Goal: Transaction & Acquisition: Purchase product/service

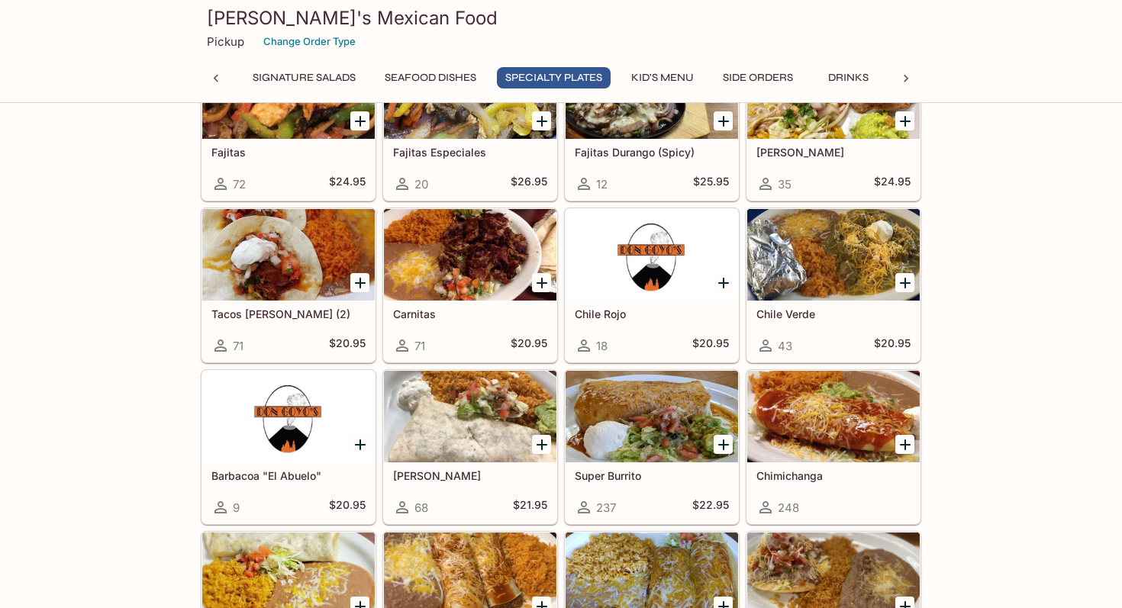
scroll to position [1257, 0]
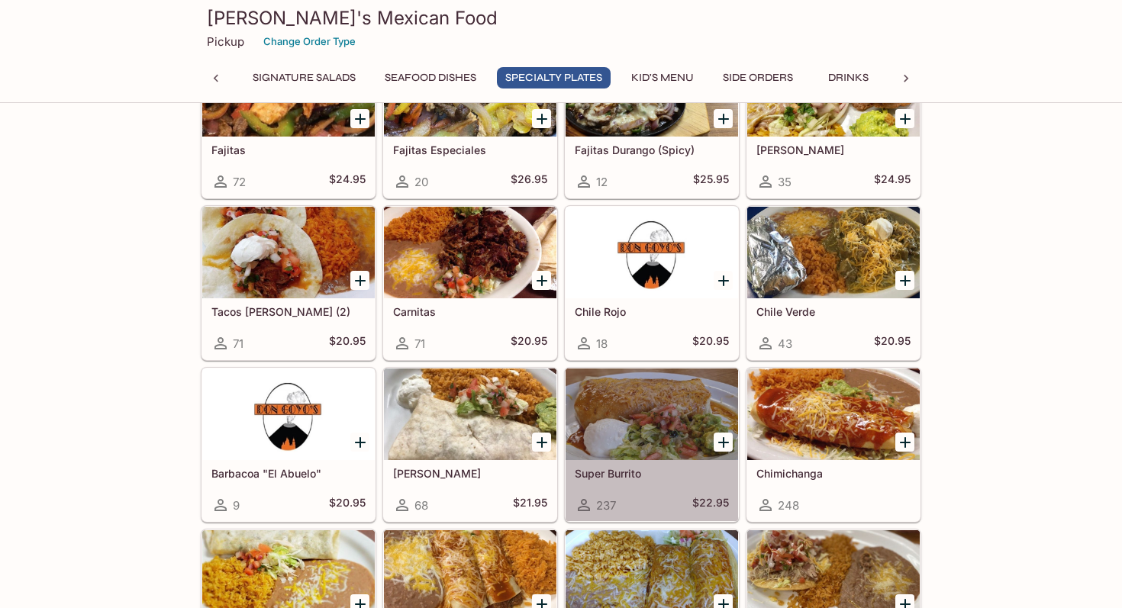
click at [611, 421] on div at bounding box center [652, 415] width 173 height 92
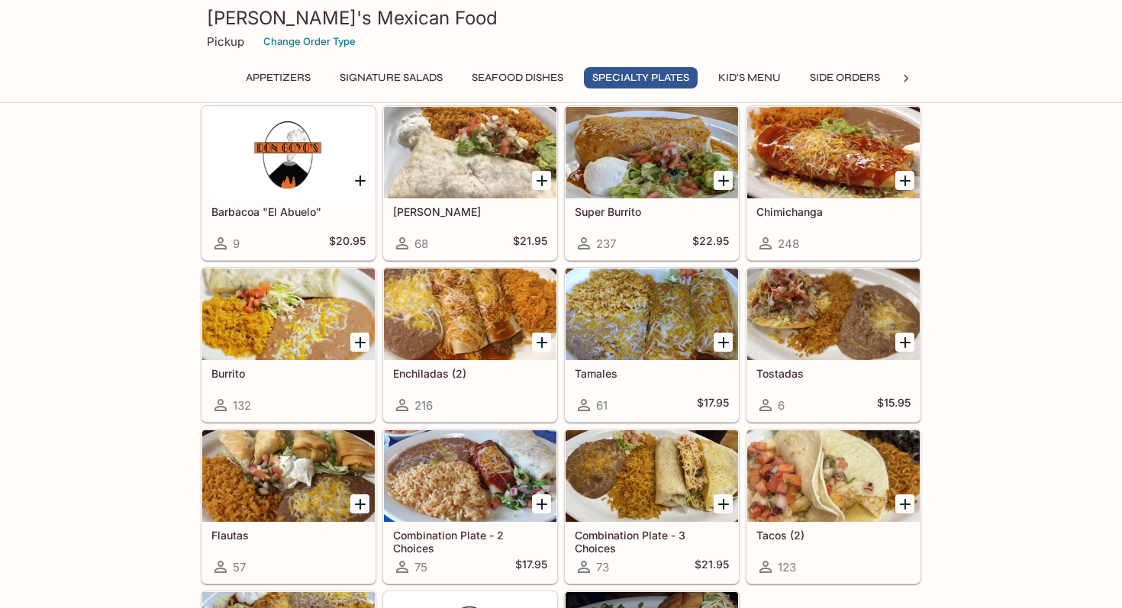
scroll to position [1523, 0]
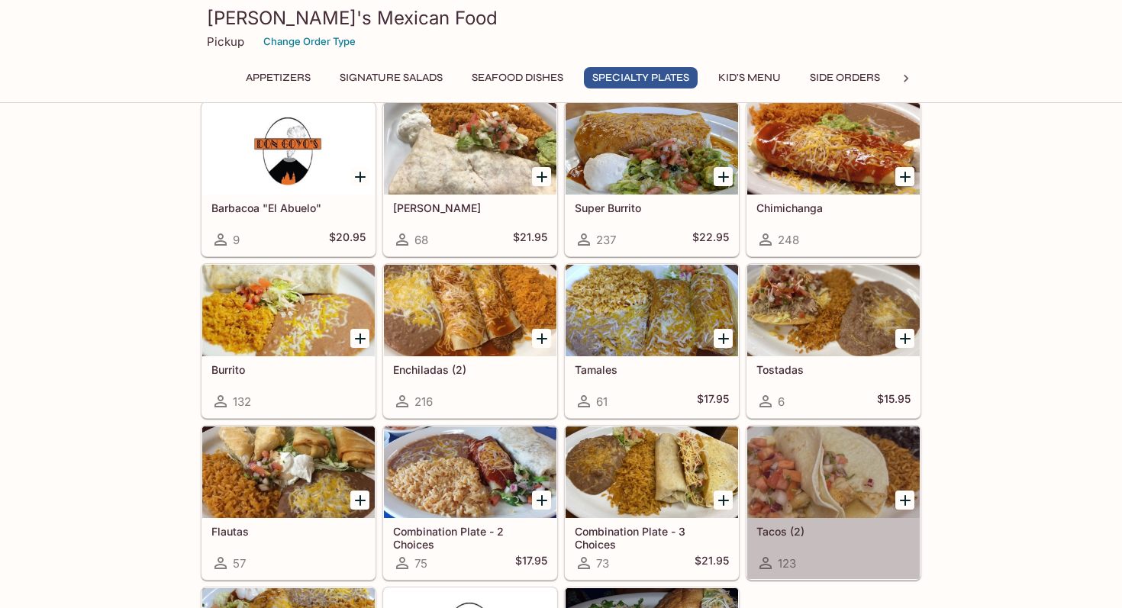
click at [833, 489] on div at bounding box center [833, 473] width 173 height 92
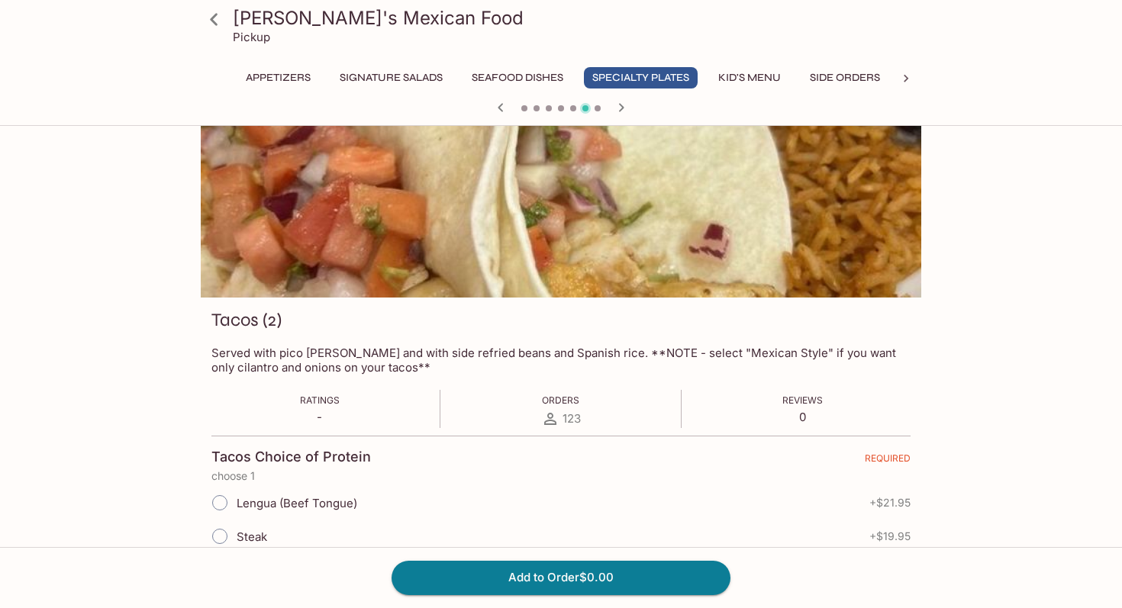
scroll to position [43, 0]
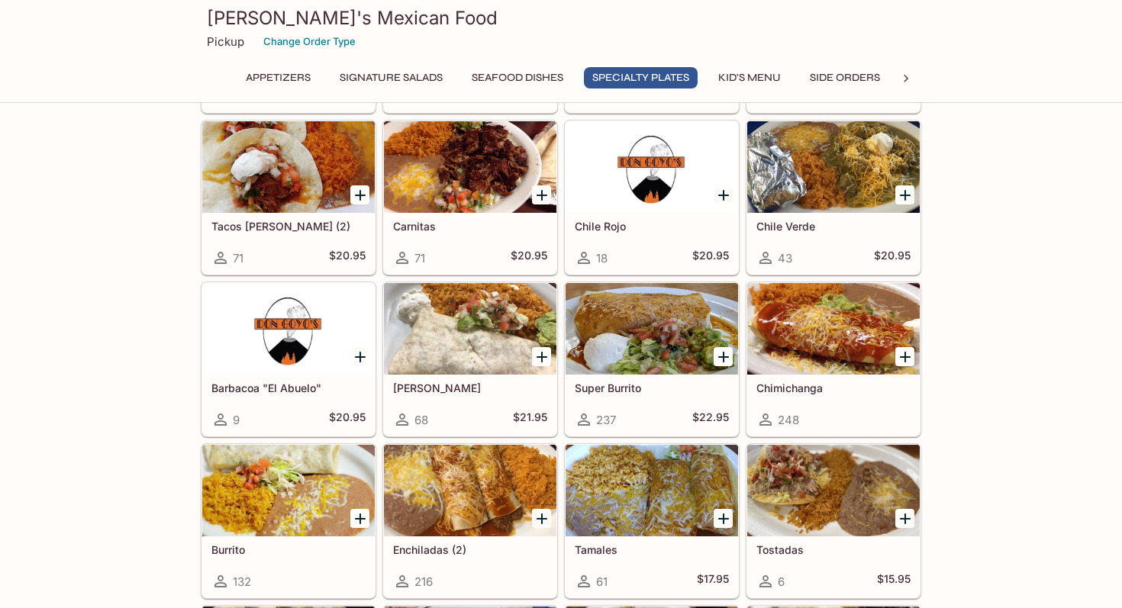
scroll to position [1291, 0]
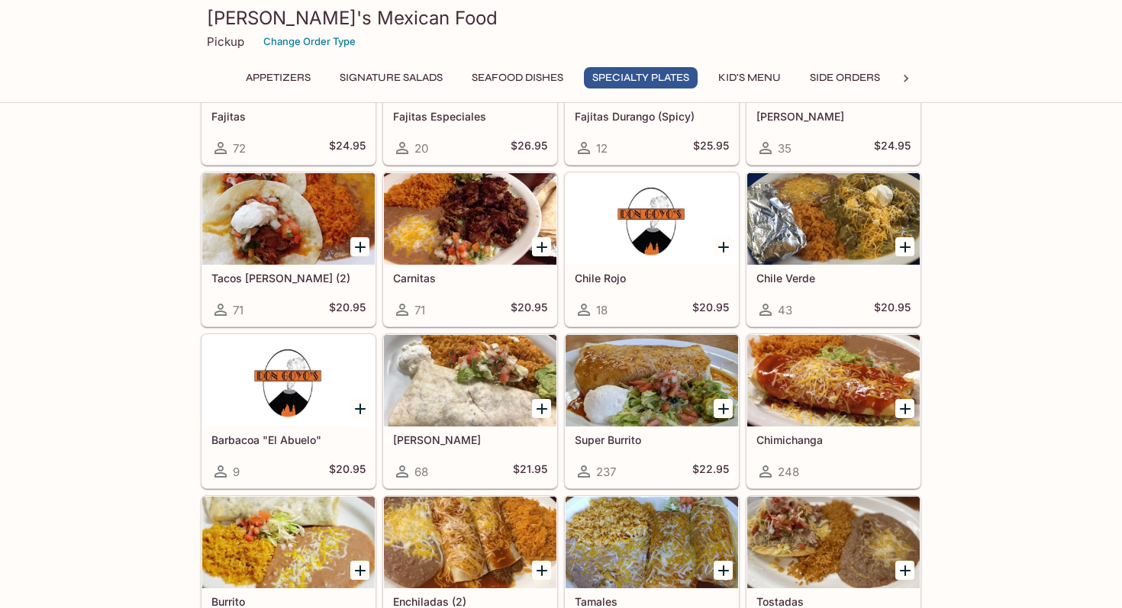
click at [671, 390] on div at bounding box center [652, 381] width 173 height 92
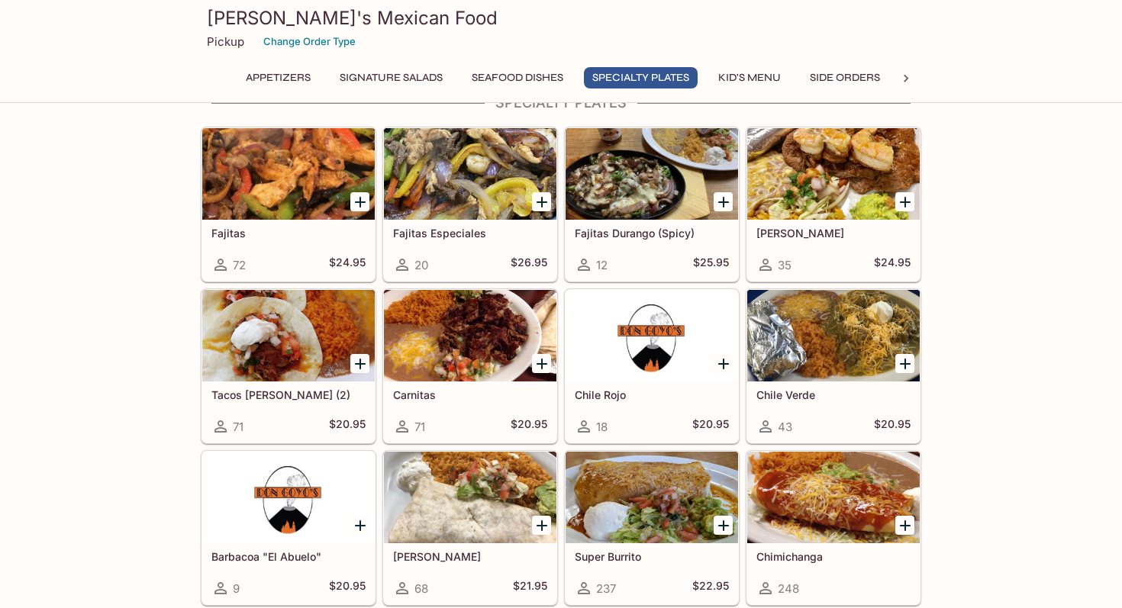
scroll to position [1181, 0]
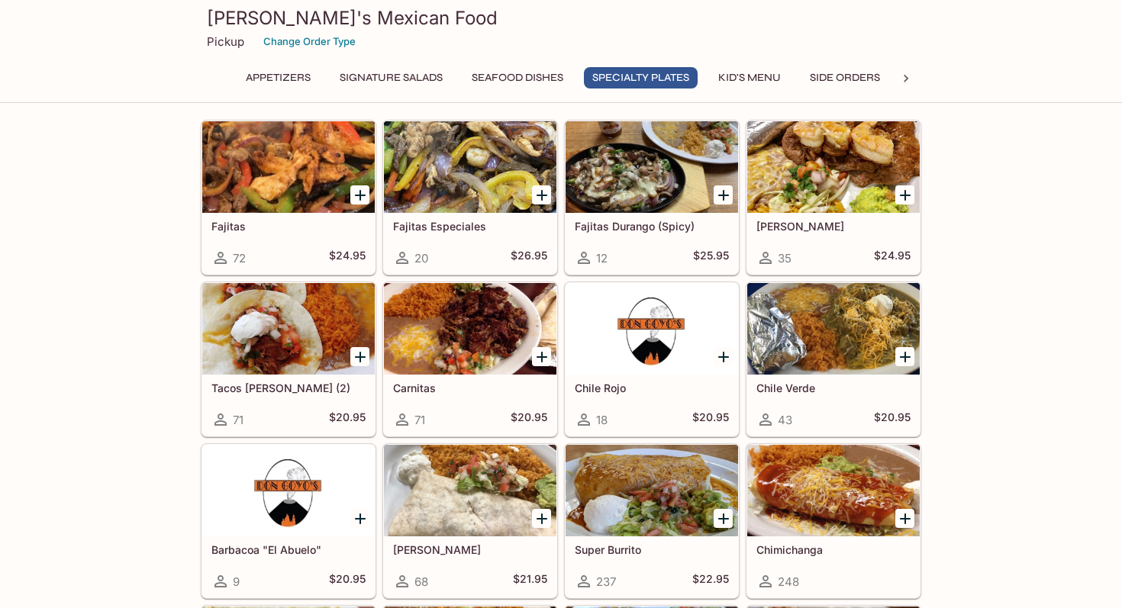
click at [649, 498] on div at bounding box center [652, 491] width 173 height 92
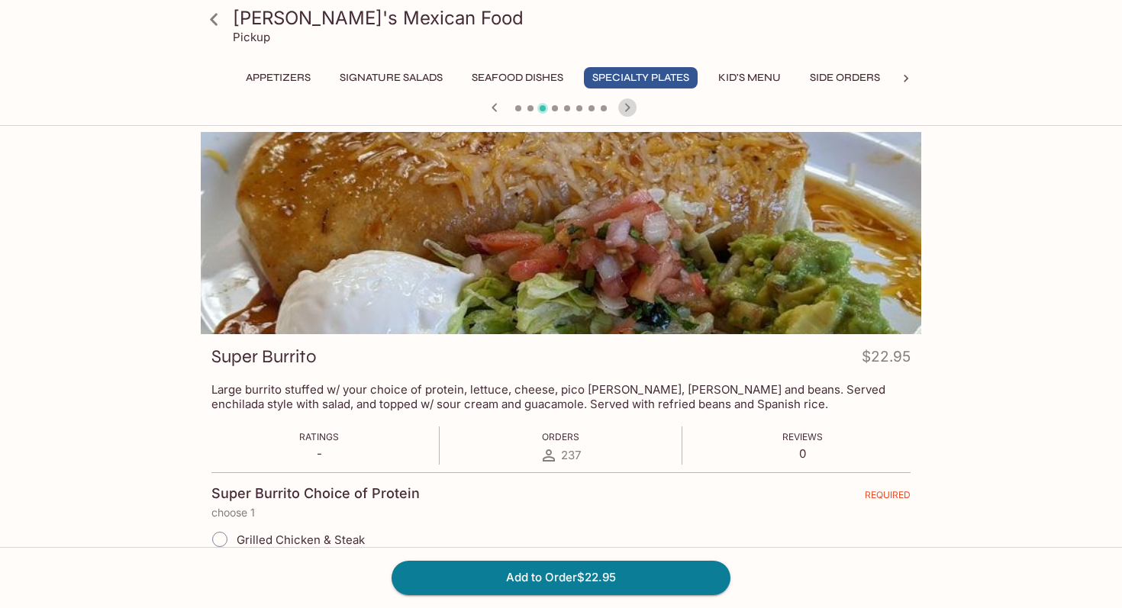
click at [626, 105] on icon "button" at bounding box center [627, 107] width 18 height 18
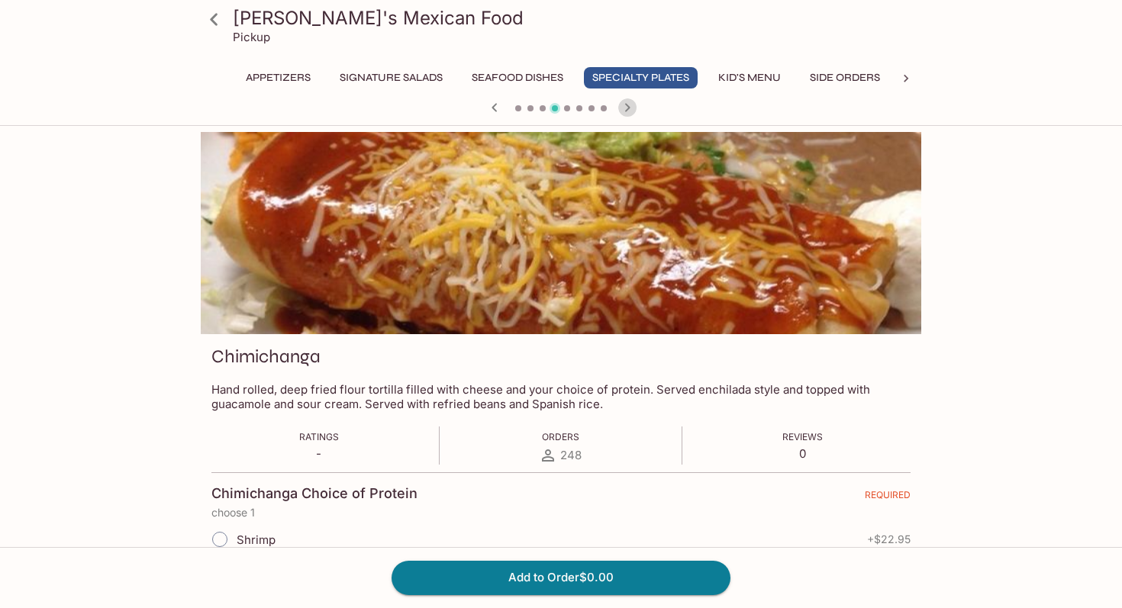
click at [626, 107] on icon "button" at bounding box center [627, 107] width 18 height 18
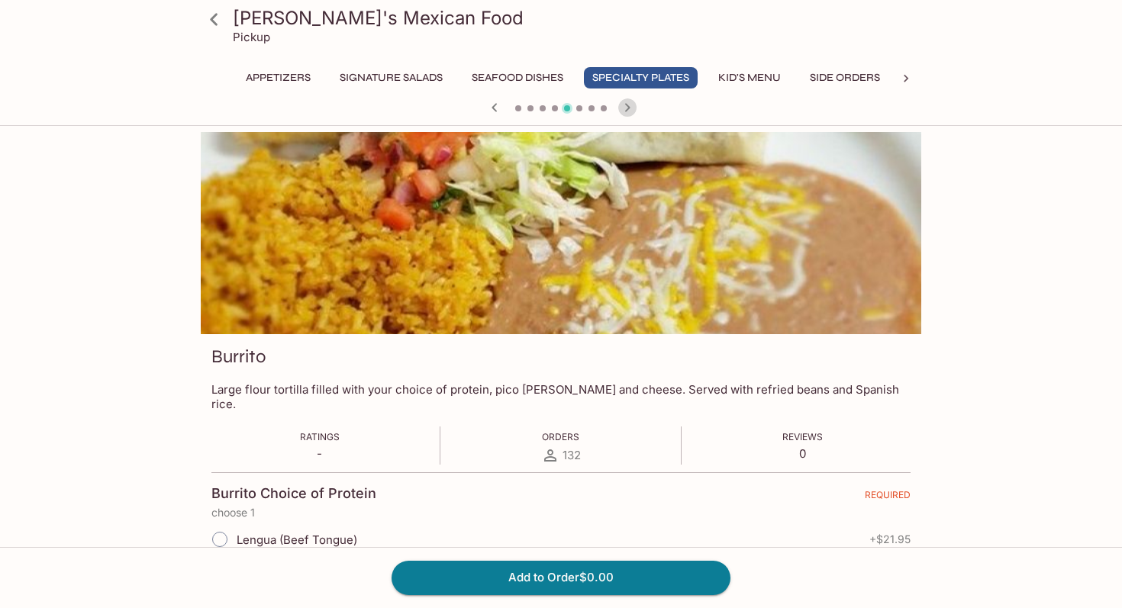
click at [626, 107] on icon "button" at bounding box center [627, 107] width 18 height 18
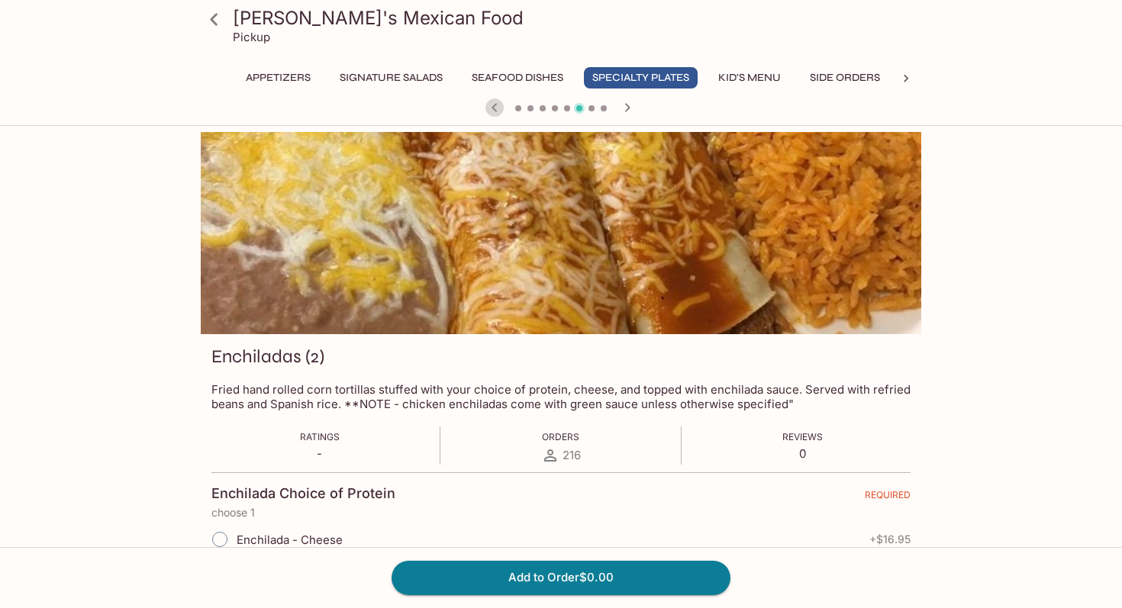
click at [490, 115] on icon "button" at bounding box center [495, 107] width 18 height 18
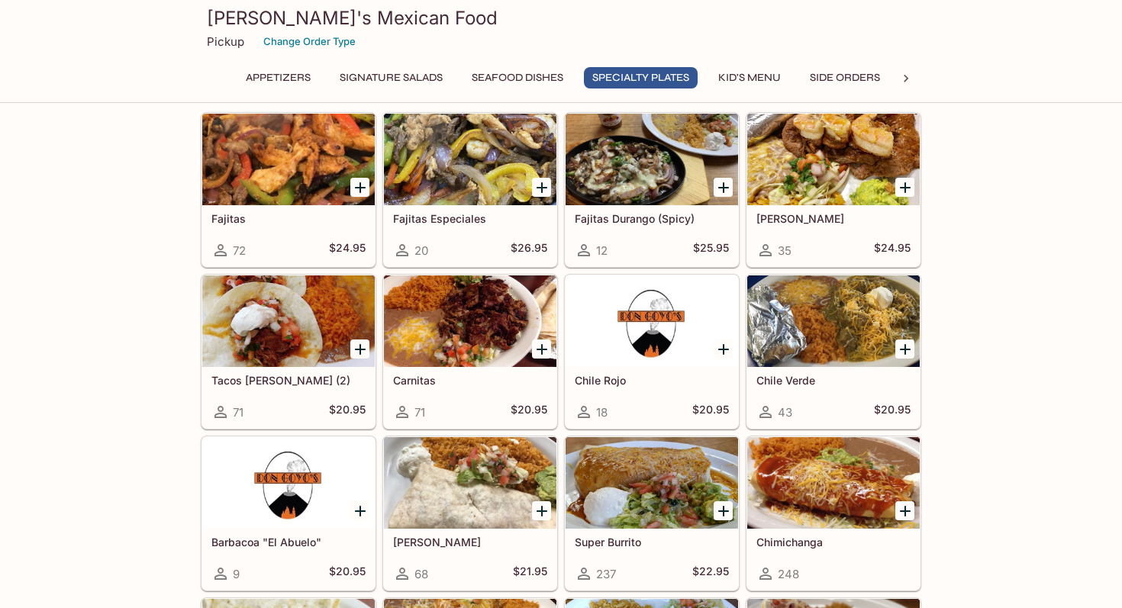
scroll to position [1197, 0]
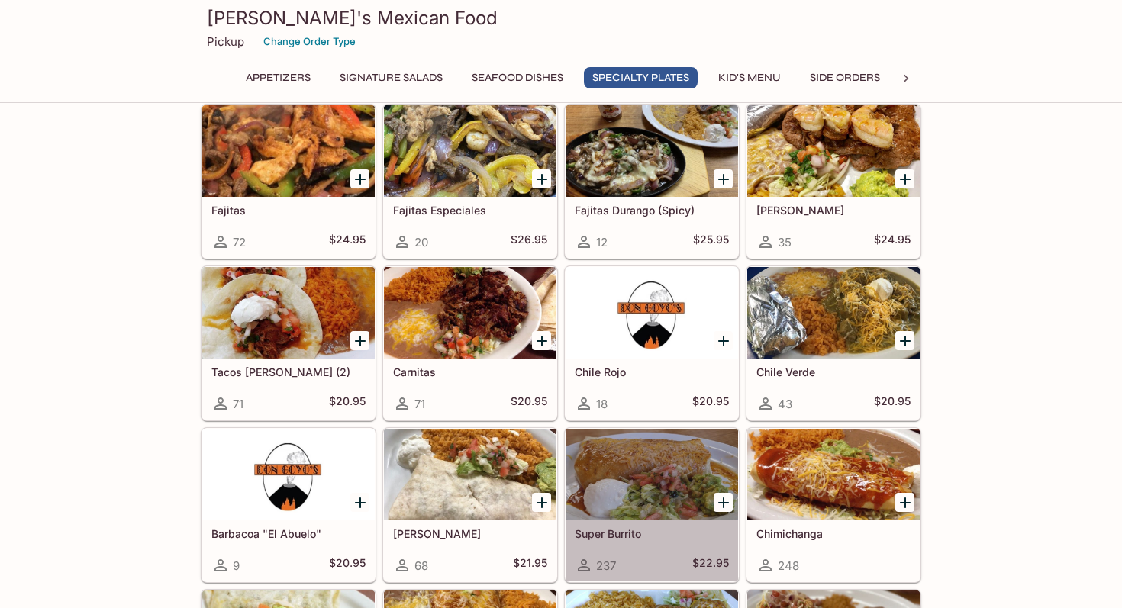
click at [666, 476] on div at bounding box center [652, 475] width 173 height 92
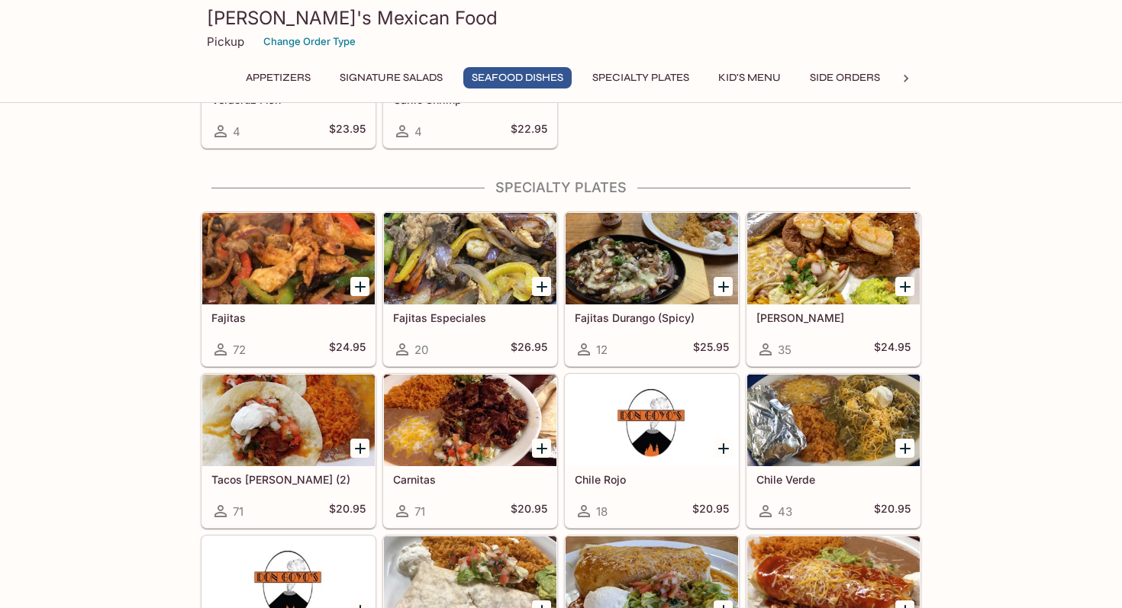
scroll to position [1128, 0]
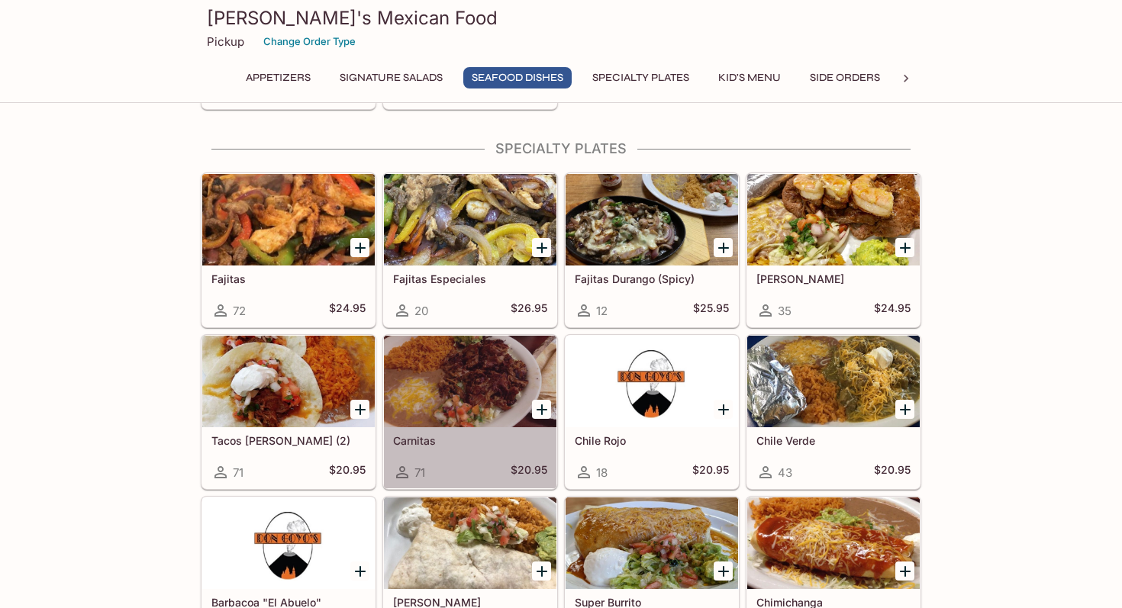
click at [462, 378] on div at bounding box center [470, 382] width 173 height 92
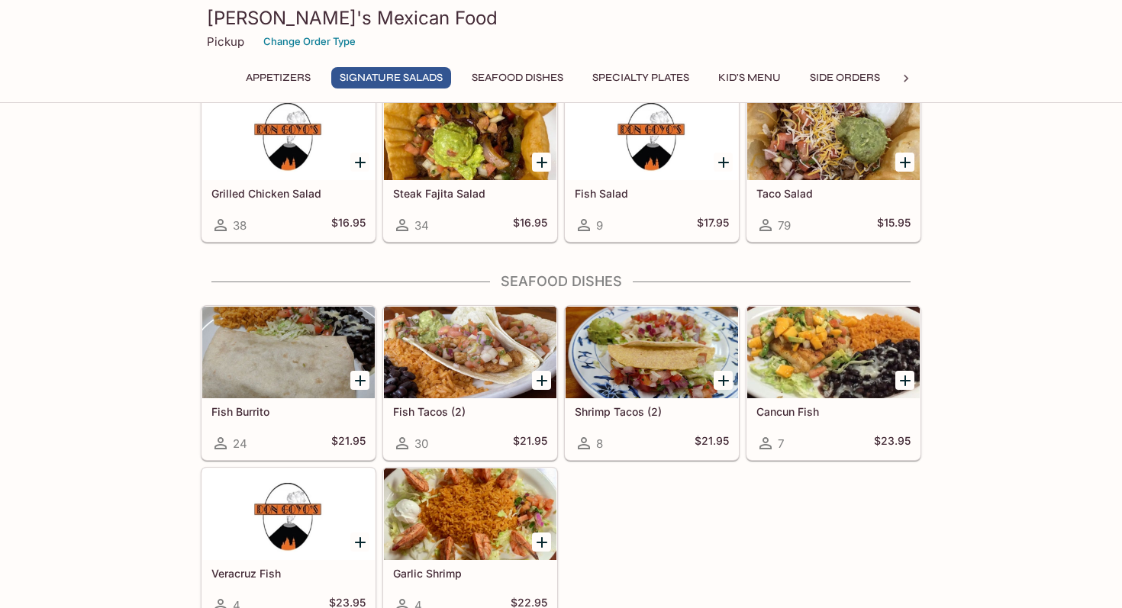
scroll to position [648, 0]
